Goal: Navigation & Orientation: Find specific page/section

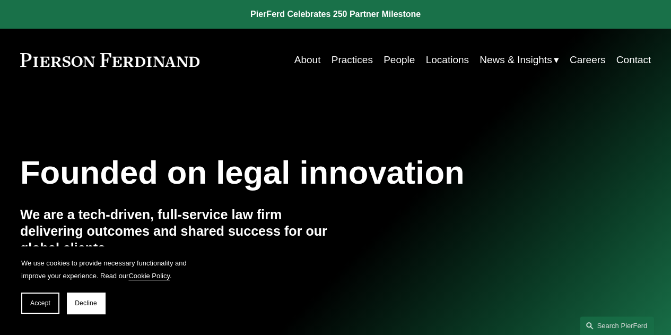
drag, startPoint x: 20, startPoint y: 51, endPoint x: 196, endPoint y: 66, distance: 176.9
click at [196, 66] on div "About Practices People Locations News & Insights News" at bounding box center [335, 60] width 631 height 20
click at [296, 60] on link "About" at bounding box center [308, 60] width 27 height 20
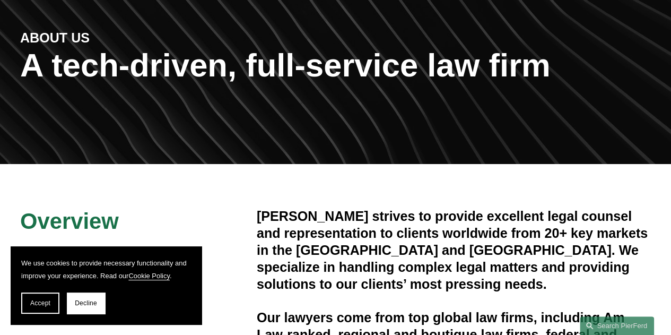
scroll to position [108, 0]
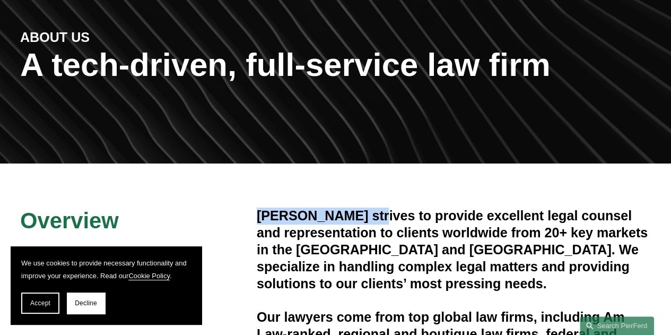
drag, startPoint x: 374, startPoint y: 219, endPoint x: 258, endPoint y: 217, distance: 115.7
click at [258, 217] on h4 "[PERSON_NAME] strives to provide excellent legal counsel and representation to …" at bounding box center [454, 250] width 394 height 84
copy h4 "Pierson Ferdinand"
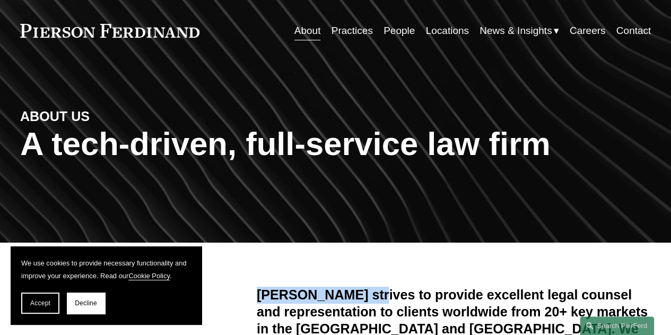
scroll to position [29, 0]
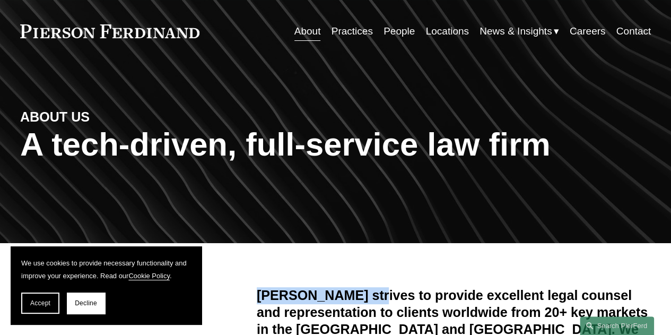
click at [306, 36] on link "About" at bounding box center [308, 31] width 27 height 20
